Goal: Task Accomplishment & Management: Complete application form

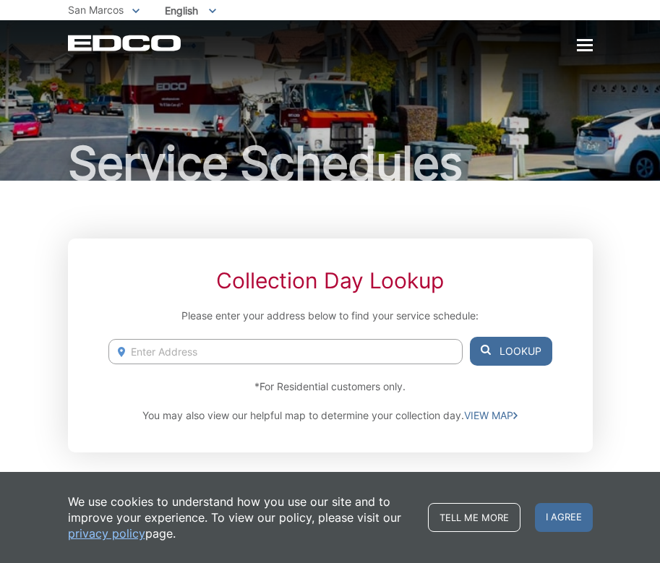
click at [582, 43] on div at bounding box center [584, 46] width 16 height 12
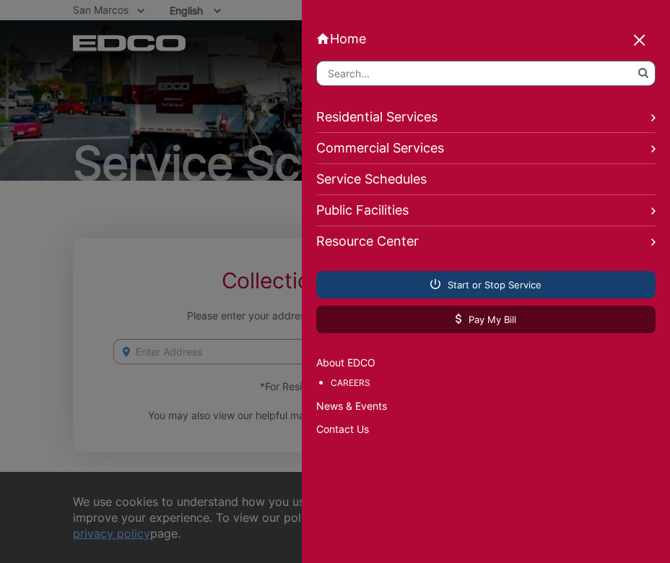
click at [410, 285] on link "Start or Stop Service" at bounding box center [486, 284] width 340 height 27
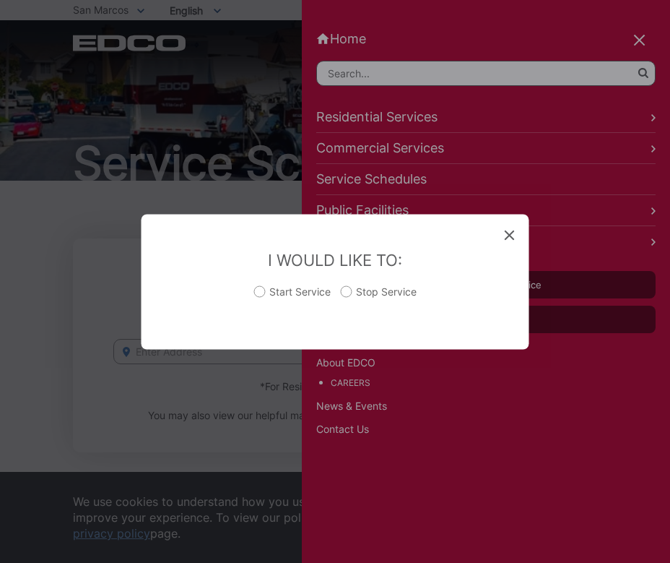
click at [262, 293] on label "Start Service" at bounding box center [292, 298] width 77 height 29
radio input "true"
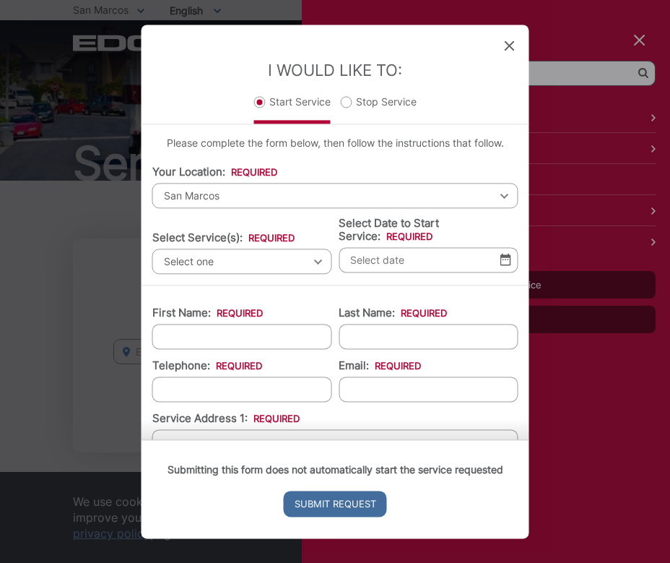
click at [238, 196] on span "San Marcos" at bounding box center [335, 195] width 366 height 25
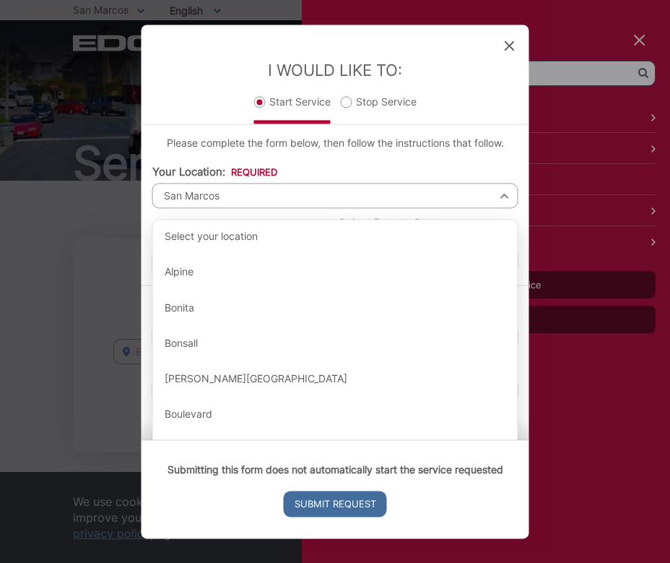
click at [166, 148] on p "Please complete the form below, then follow the instructions that follow." at bounding box center [335, 143] width 366 height 16
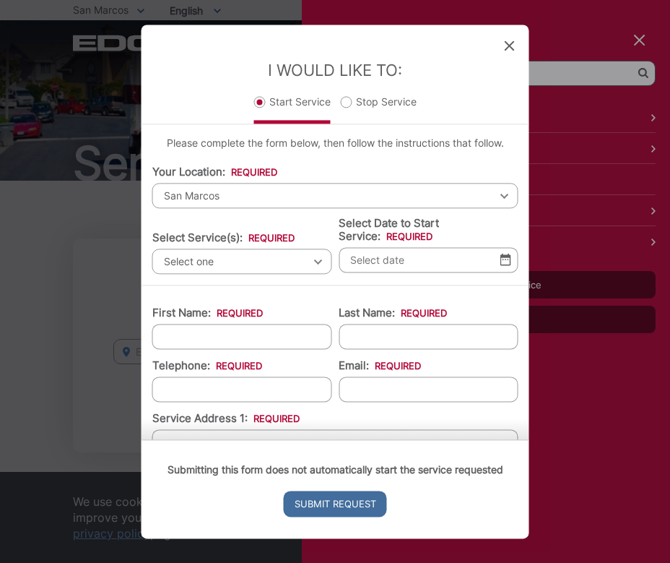
click at [243, 257] on span "Select one" at bounding box center [242, 261] width 180 height 25
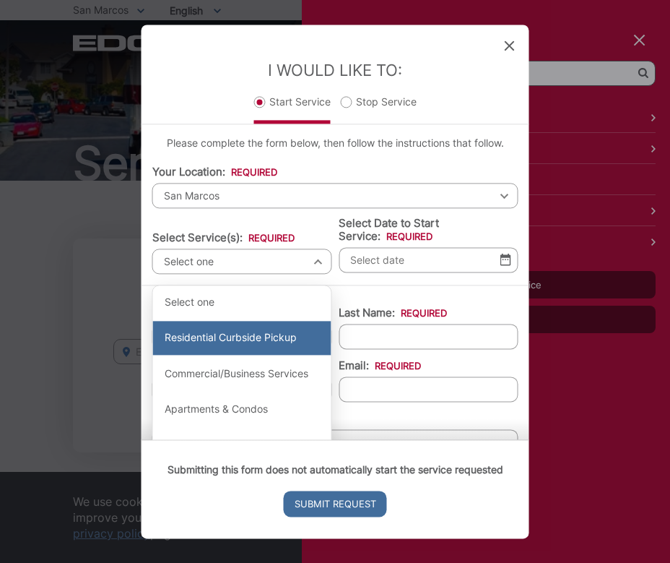
click at [264, 329] on div "Residential Curbside Pickup" at bounding box center [242, 338] width 178 height 35
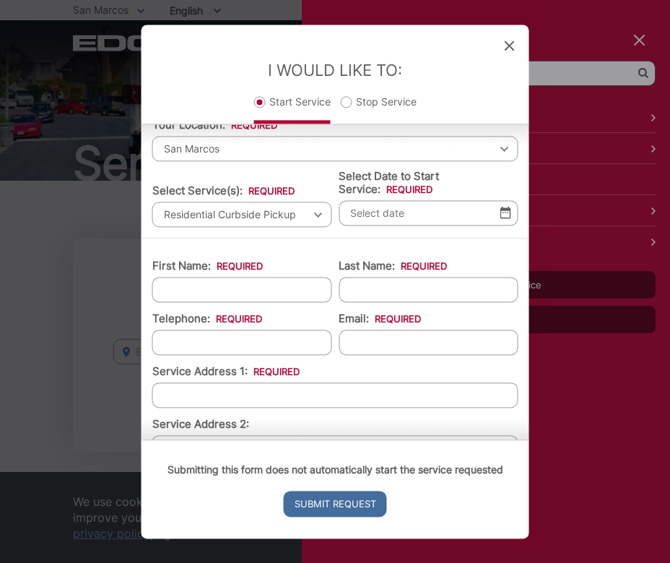
scroll to position [72, 0]
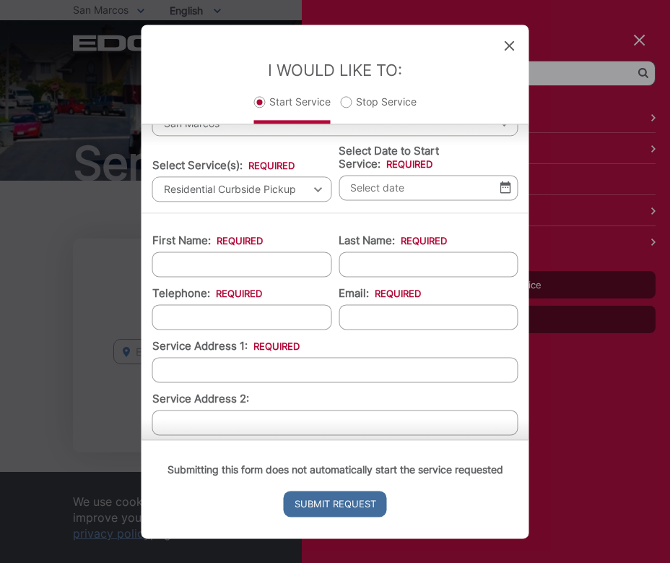
click at [314, 187] on div "Residential Curbside Pickup Select one Residential Curbside Pickup Commercial/B…" at bounding box center [242, 188] width 180 height 25
click at [312, 189] on div "Residential Curbside Pickup Select one Residential Curbside Pickup Commercial/B…" at bounding box center [242, 188] width 180 height 25
click at [381, 192] on input "Select Date to Start Service: *" at bounding box center [429, 187] width 180 height 25
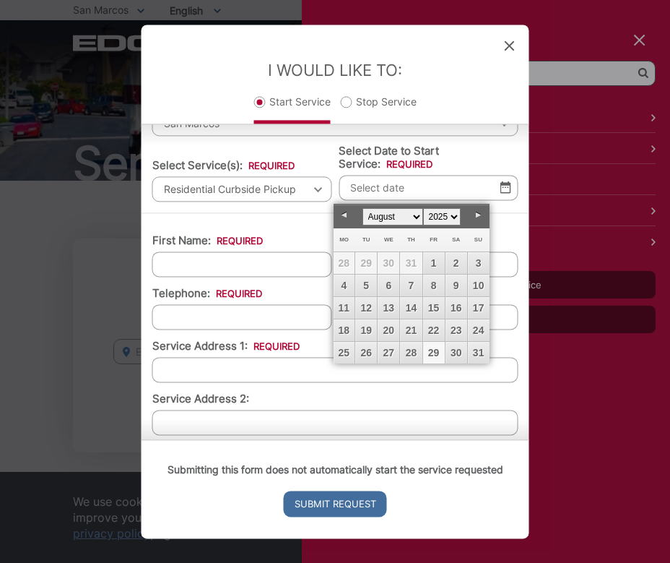
click at [435, 355] on link "29" at bounding box center [434, 353] width 22 height 22
type input "08/29/2025"
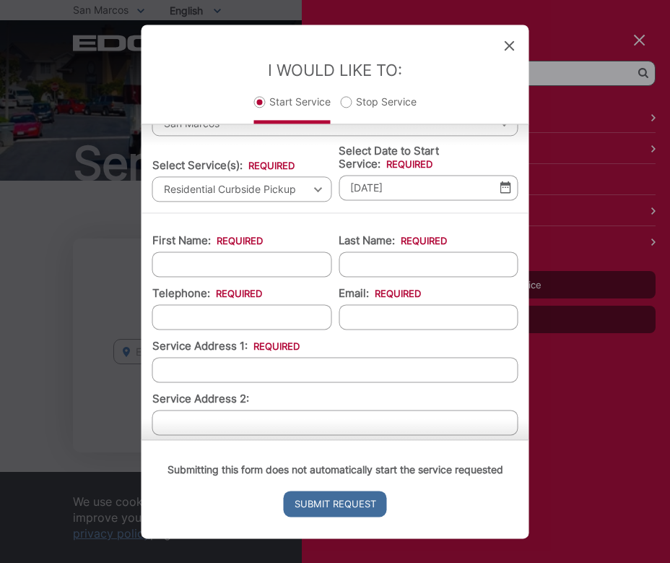
click at [275, 264] on input "First Name: *" at bounding box center [242, 263] width 180 height 25
type input "Veronica"
type input "Abreu"
type input "2522881628"
type input "xbiogeekx@hotmail.com"
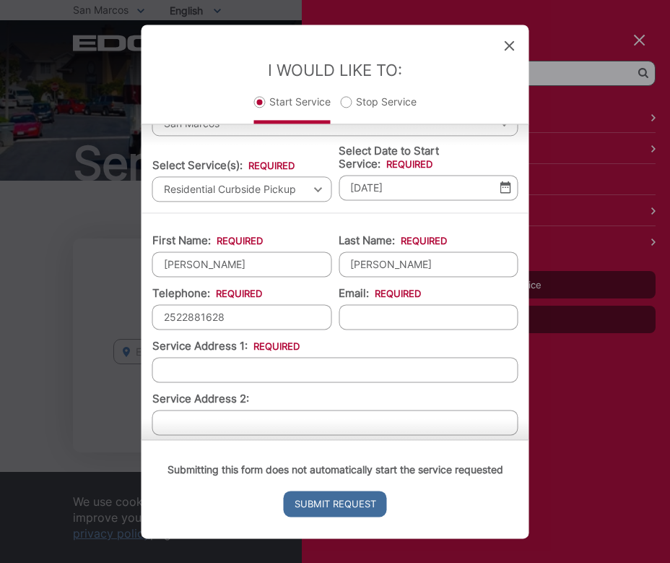
type input "411 Penelope Dr"
type input "San Marcos"
type input "92069"
type input "(252) 288-1628"
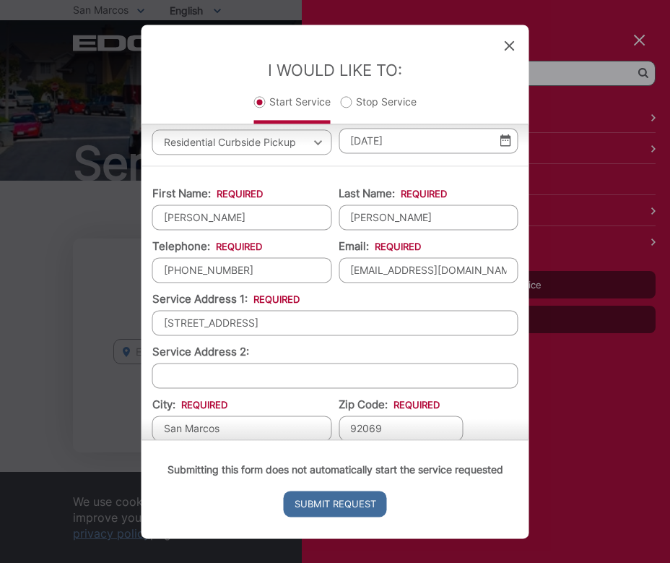
scroll to position [144, 0]
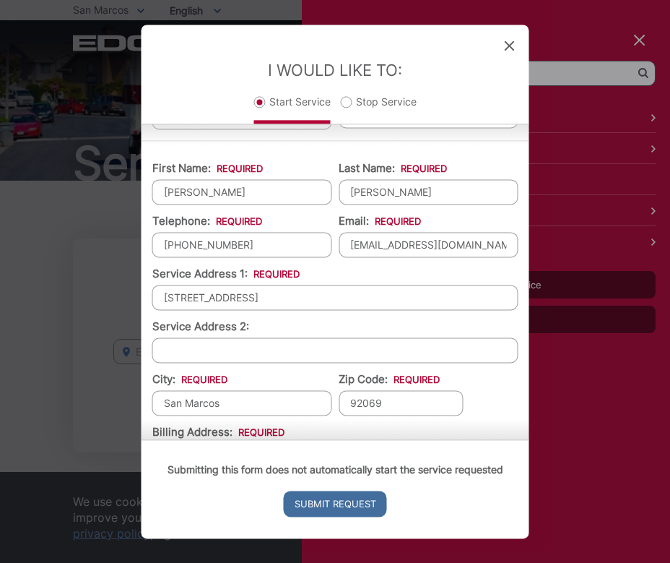
drag, startPoint x: 262, startPoint y: 301, endPoint x: 131, endPoint y: 297, distance: 130.8
click at [131, 297] on div "Entry Status None In Progress Completed None None In Progress Completed I Would…" at bounding box center [335, 281] width 670 height 563
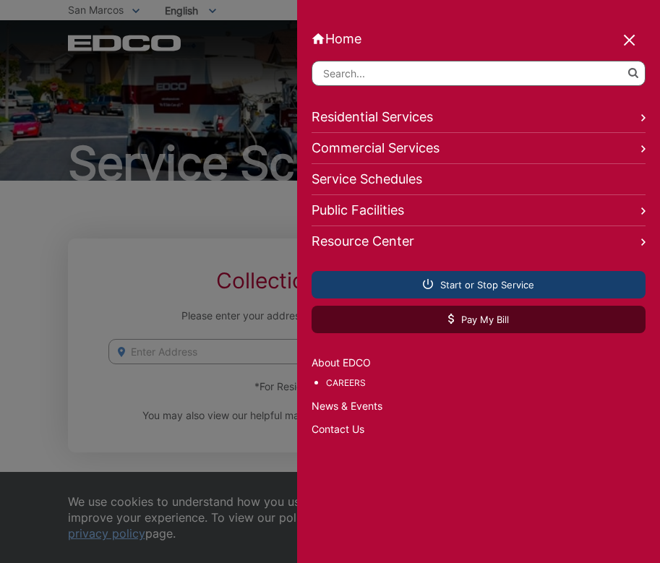
click at [442, 284] on span "Start or Stop Service" at bounding box center [478, 284] width 111 height 13
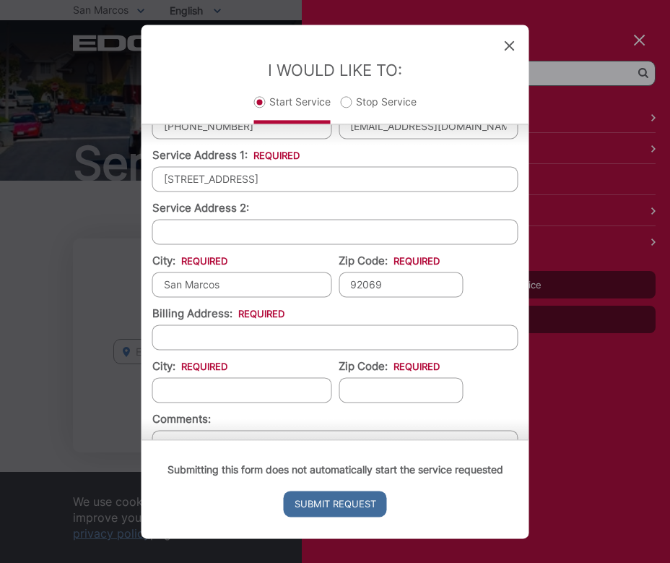
scroll to position [289, 0]
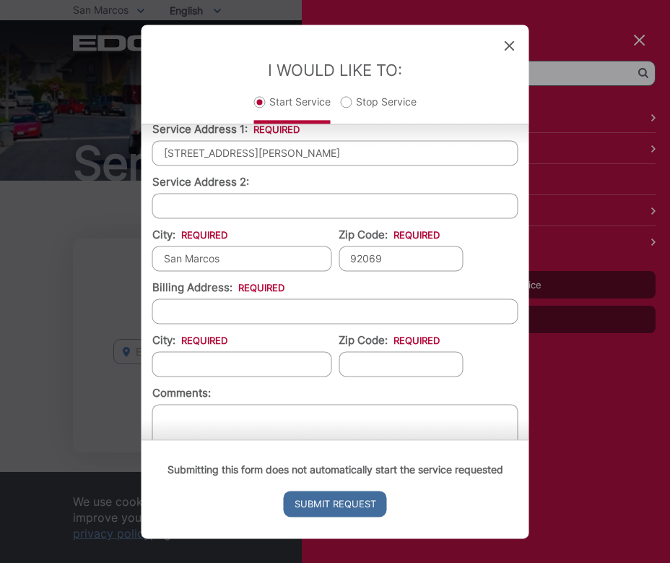
type input "316 Winters Ct"
click at [246, 208] on input "Service Address 2:" at bounding box center [335, 205] width 366 height 25
click at [258, 307] on input "Billing Address: *" at bounding box center [335, 310] width 366 height 25
type input "316 Winters Ct"
type input "San Marcos"
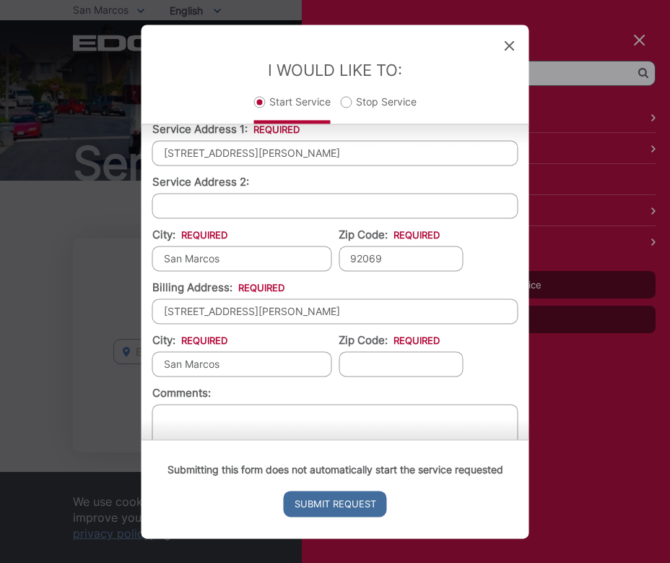
type input "92069"
click at [360, 389] on li "Comments:" at bounding box center [335, 432] width 366 height 95
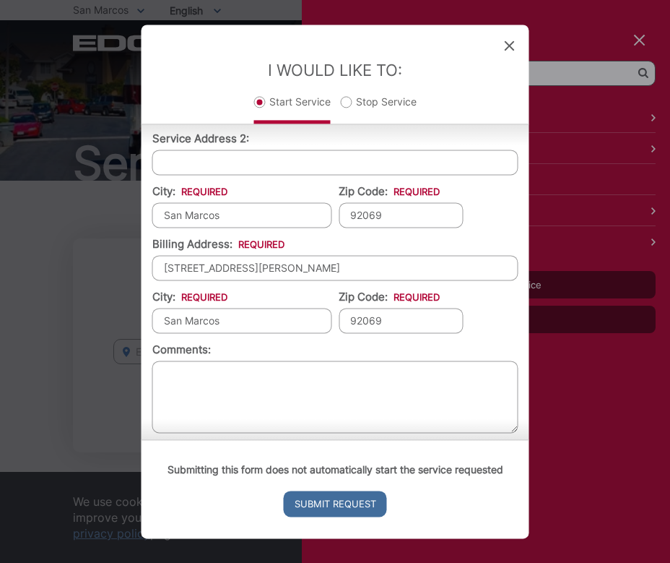
scroll to position [341, 0]
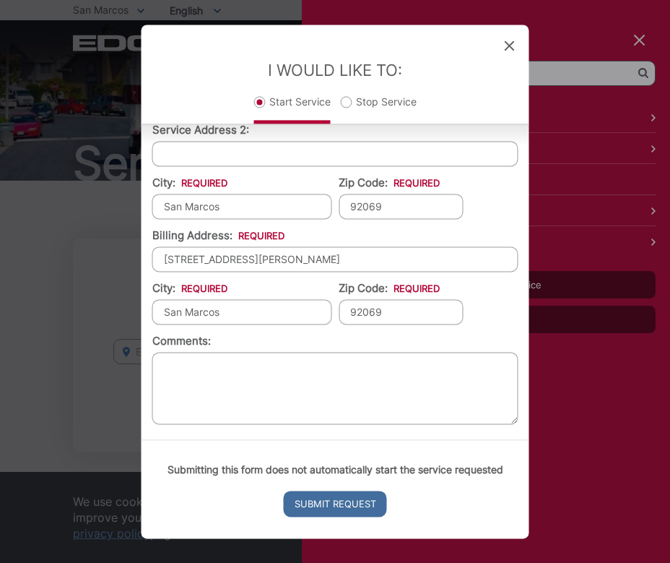
click at [259, 374] on textarea "Comments:" at bounding box center [335, 388] width 366 height 72
click at [332, 499] on input "Submit Request" at bounding box center [335, 504] width 103 height 26
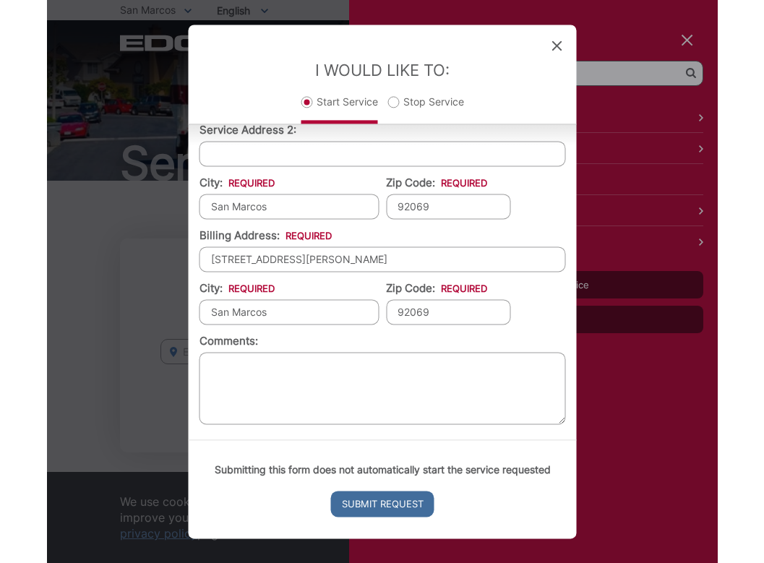
scroll to position [0, 0]
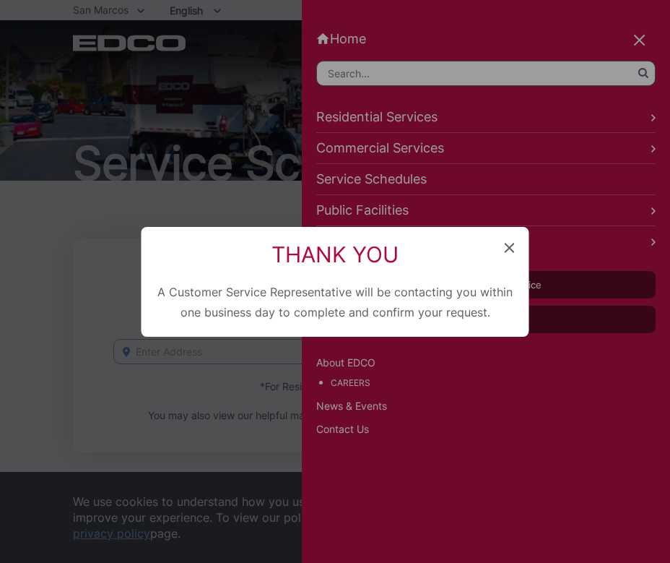
click at [507, 247] on icon at bounding box center [510, 248] width 10 height 10
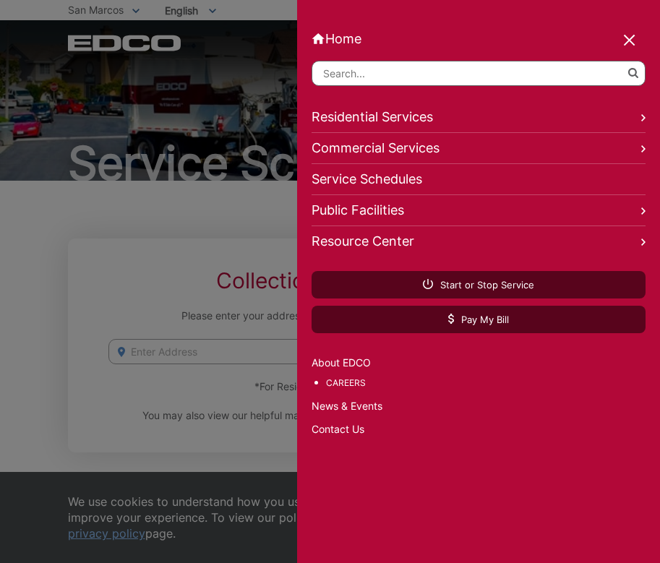
click at [139, 272] on div at bounding box center [330, 281] width 660 height 563
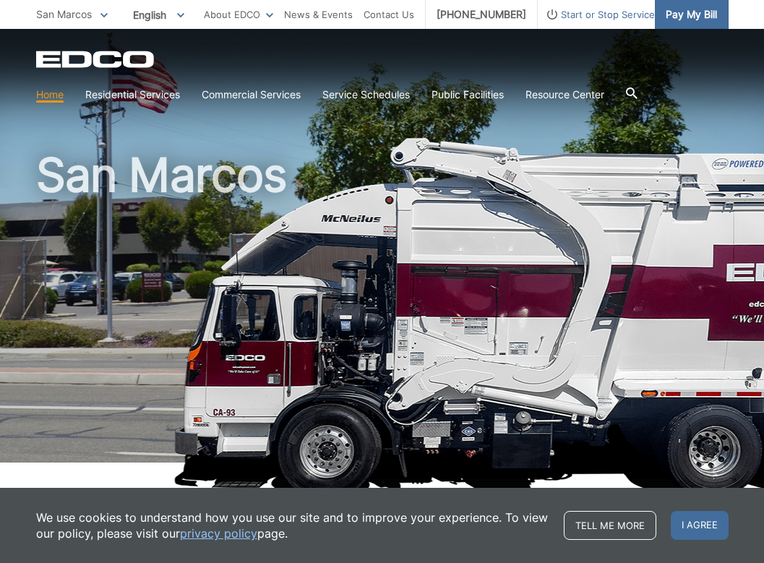
click at [684, 18] on span "Pay My Bill" at bounding box center [690, 15] width 51 height 16
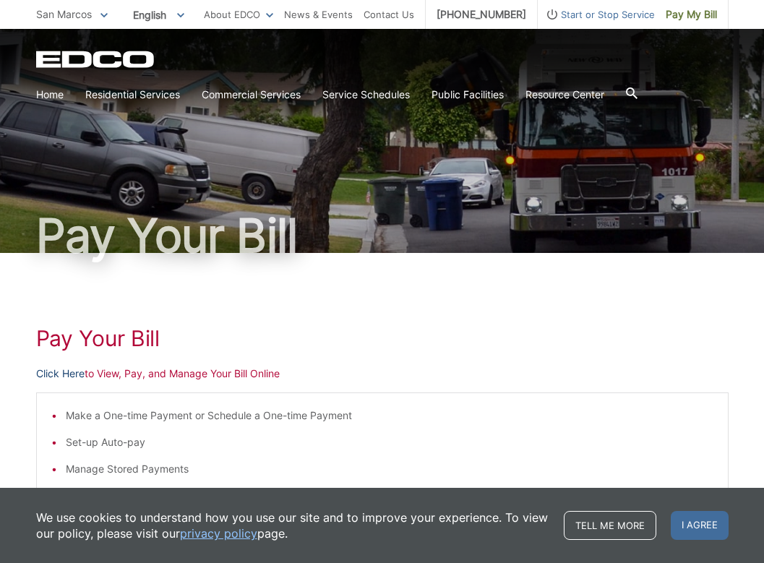
click at [74, 371] on link "Click Here" at bounding box center [60, 374] width 48 height 16
